Goal: Task Accomplishment & Management: Manage account settings

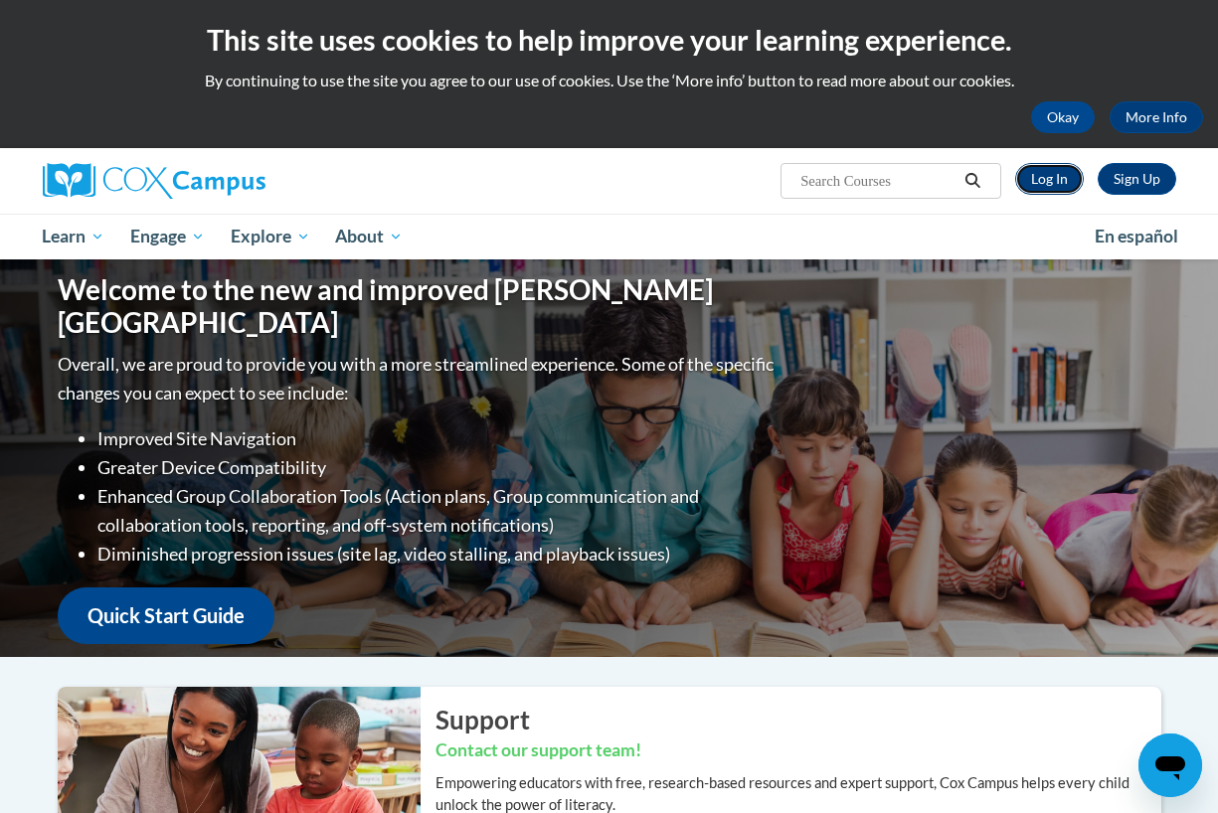
click at [1039, 181] on link "Log In" at bounding box center [1049, 179] width 69 height 32
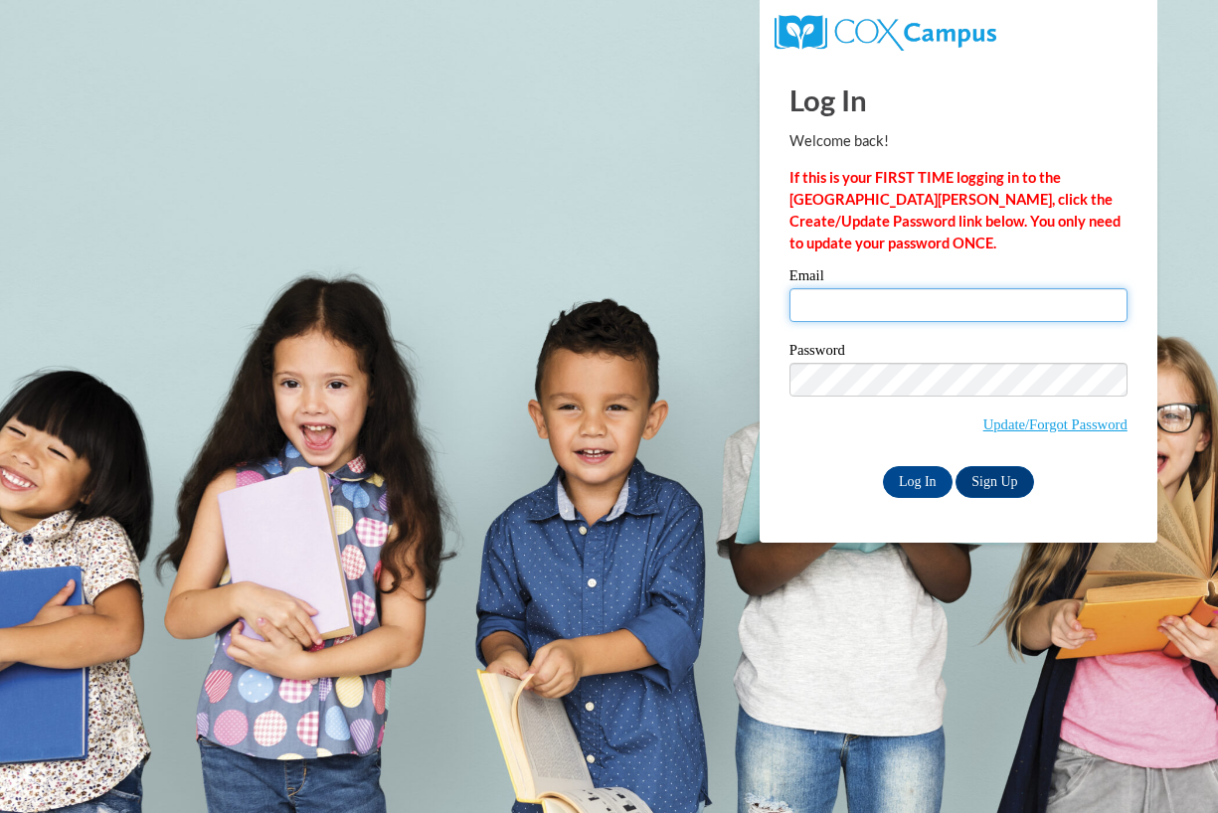
click at [852, 302] on input "Email" at bounding box center [958, 305] width 338 height 34
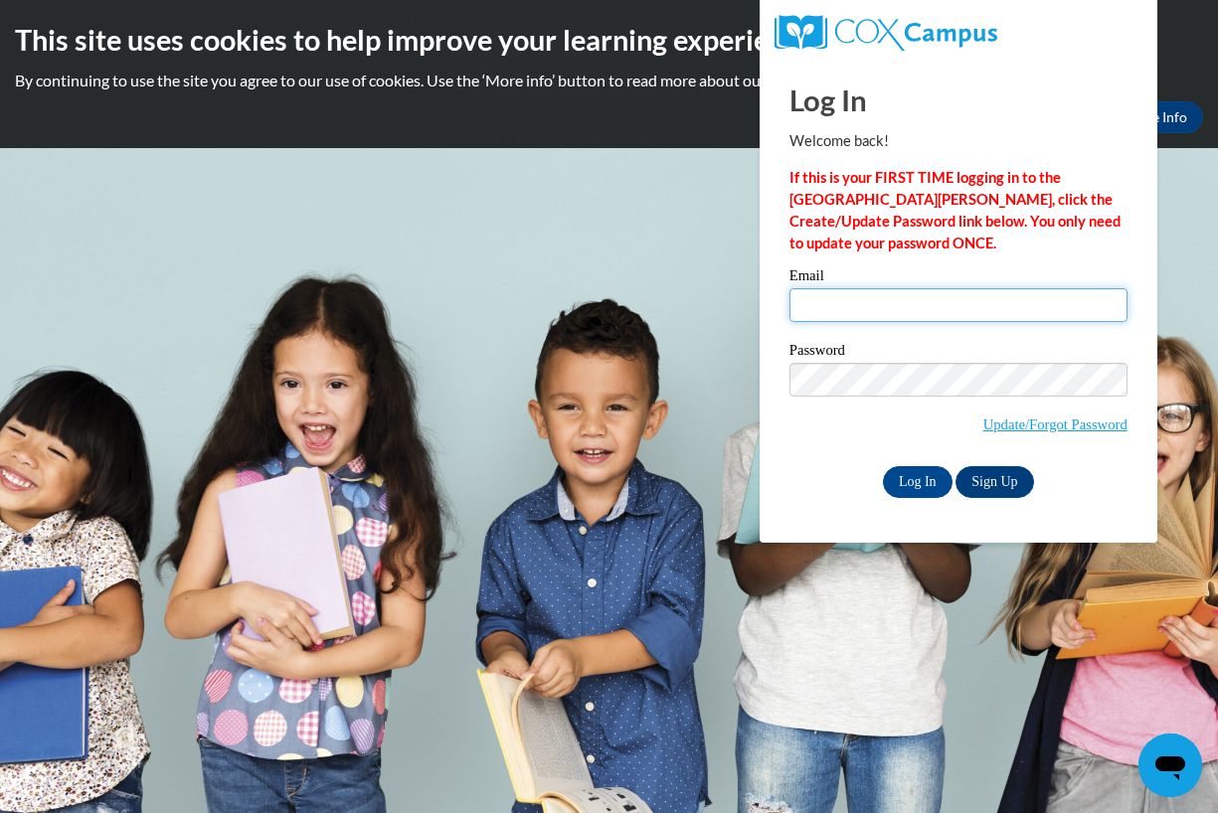
type input "ledwards@waukesha.k12.wi.us"
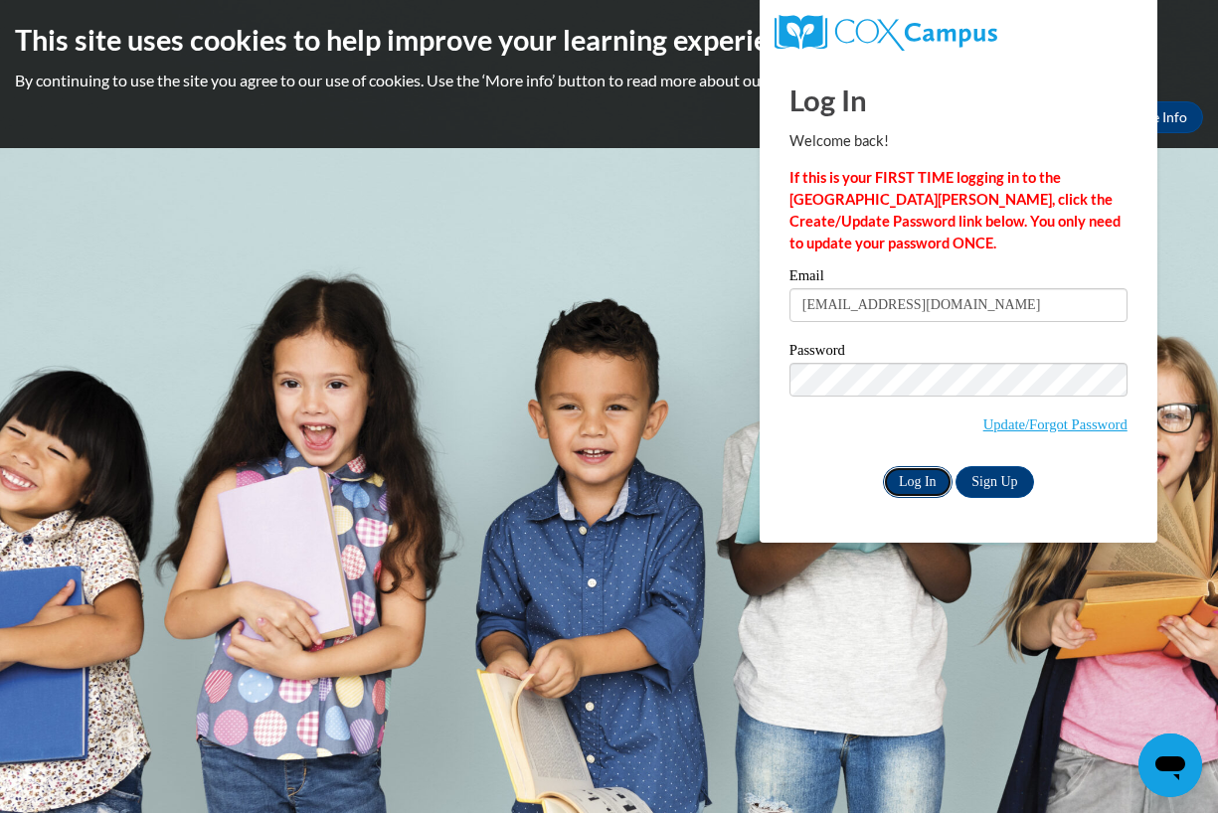
click at [904, 478] on input "Log In" at bounding box center [918, 482] width 70 height 32
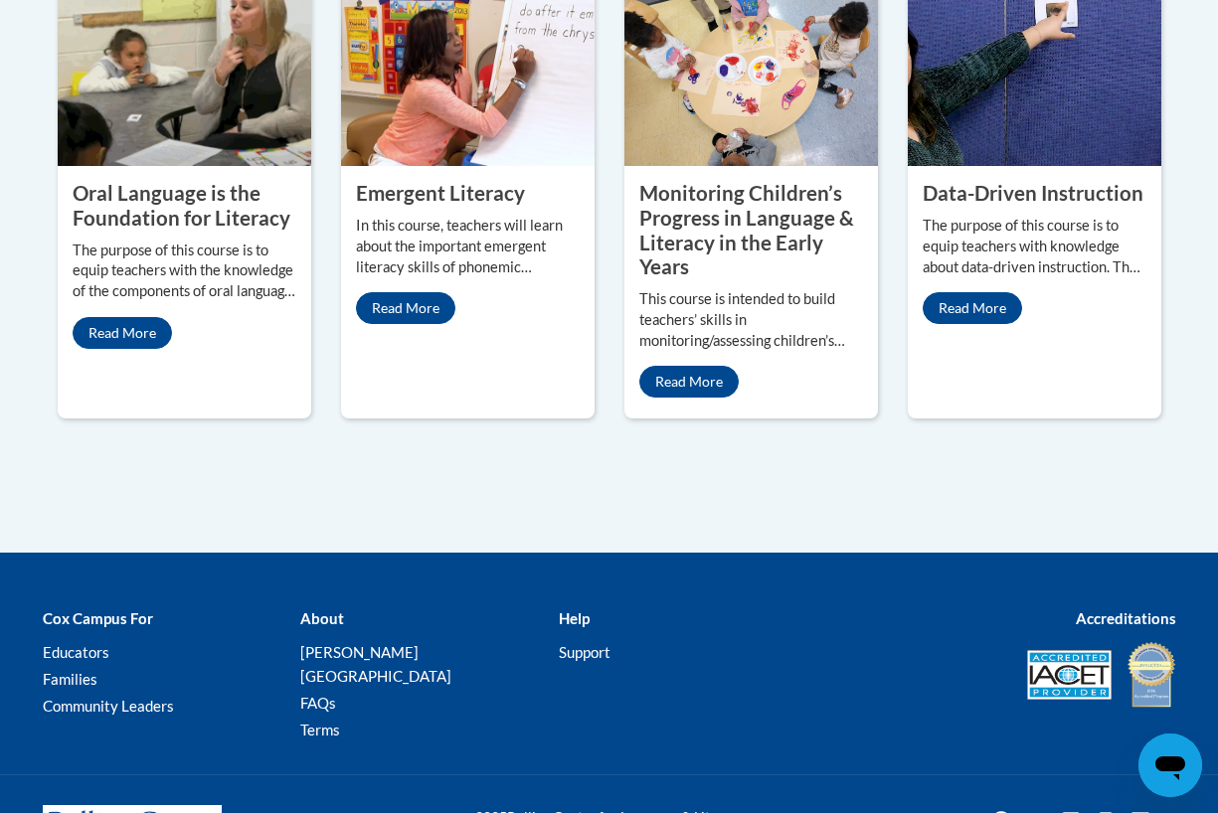
scroll to position [2006, 0]
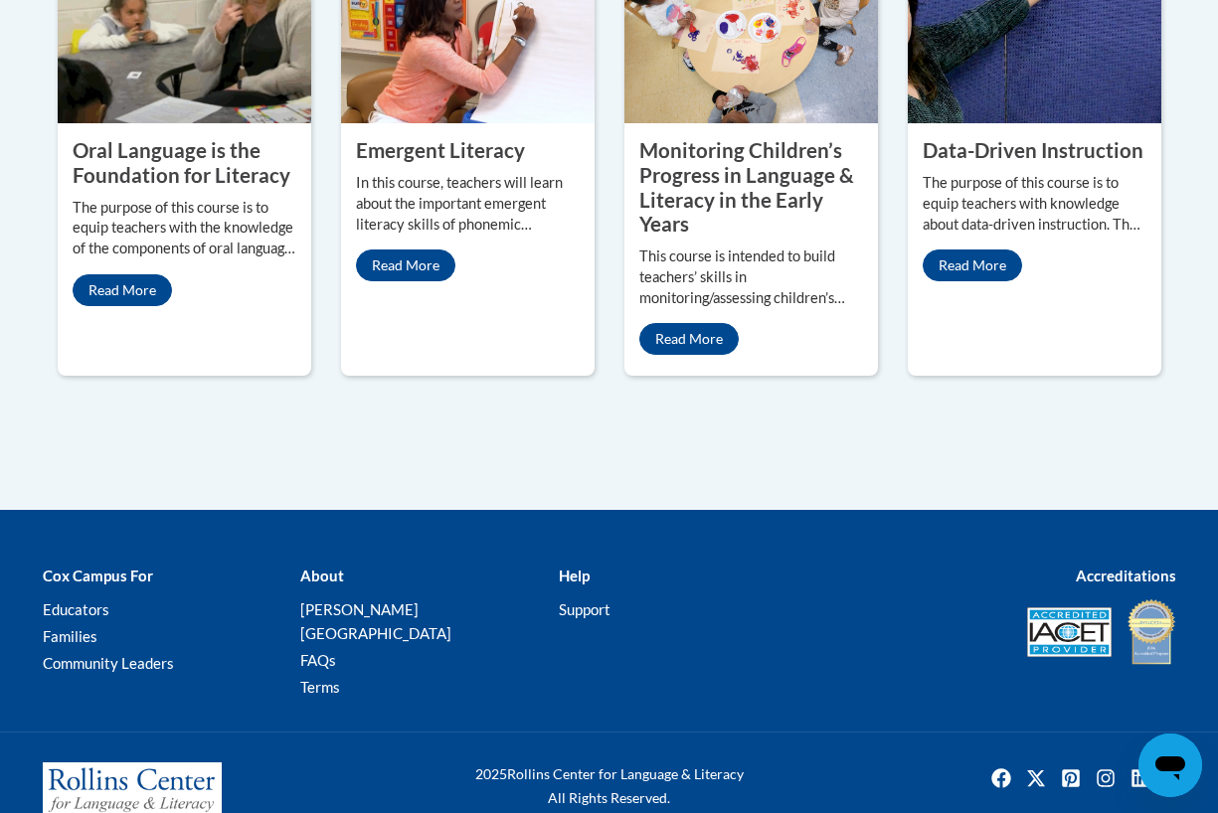
click at [317, 564] on p "About" at bounding box center [414, 576] width 229 height 24
click at [317, 567] on b "About" at bounding box center [322, 576] width 44 height 18
click at [327, 567] on b "About" at bounding box center [322, 576] width 44 height 18
click at [324, 567] on b "About" at bounding box center [322, 576] width 44 height 18
click at [83, 600] on link "Educators" at bounding box center [76, 609] width 67 height 18
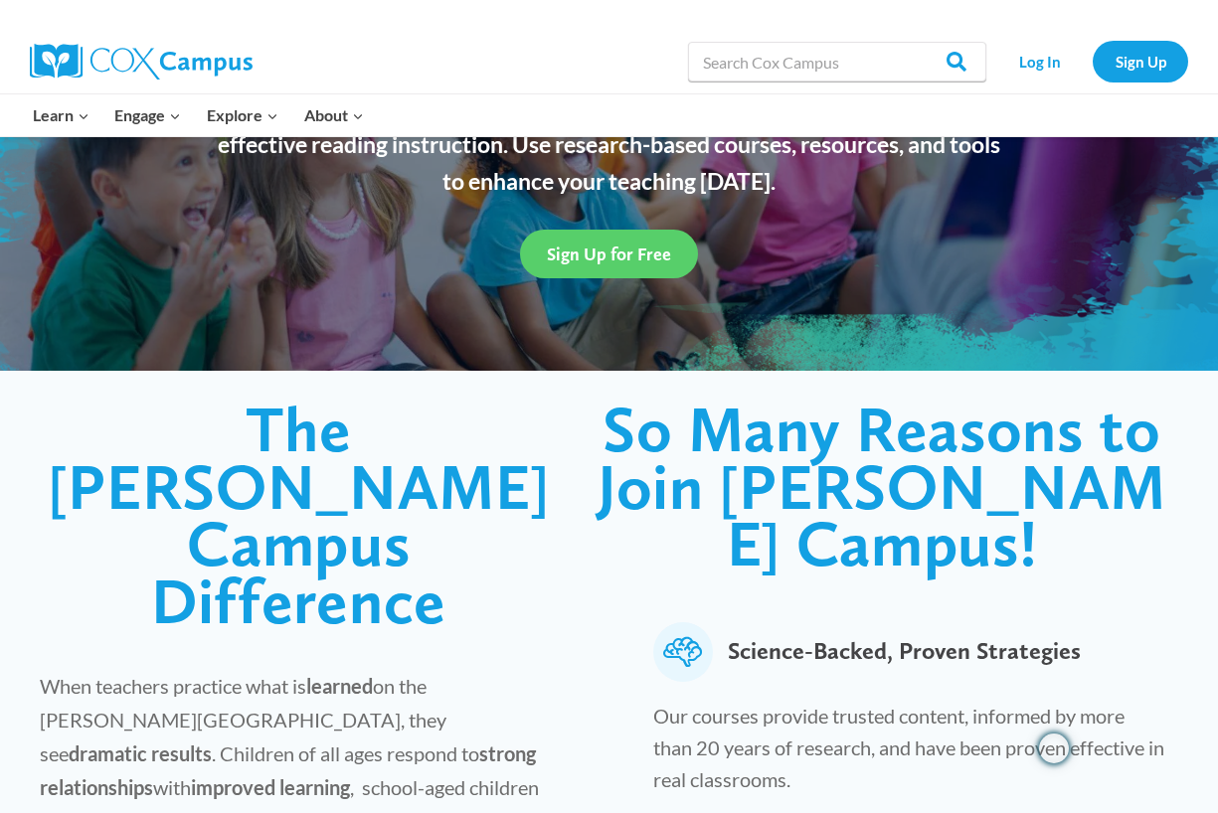
scroll to position [262, 0]
